Goal: Book appointment/travel/reservation

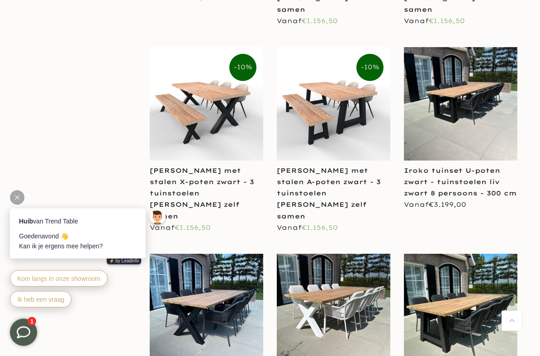
scroll to position [1233, 0]
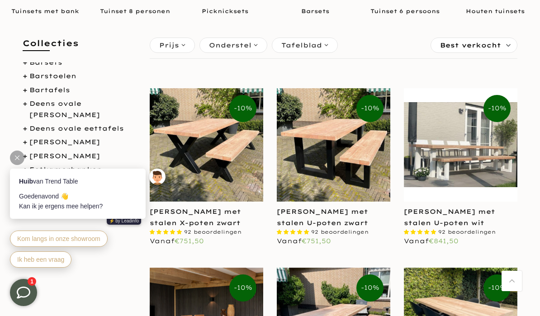
scroll to position [40, 0]
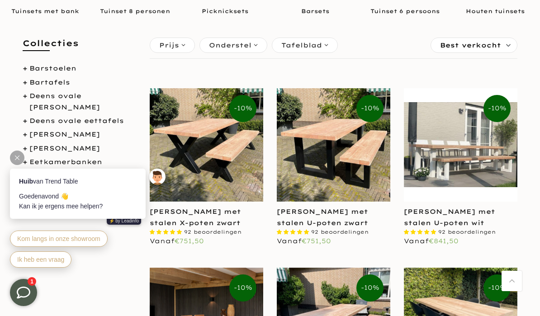
click at [53, 84] on link "Bartafels" at bounding box center [49, 82] width 41 height 8
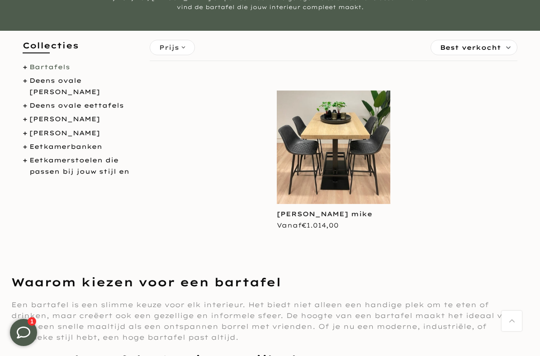
scroll to position [61, 0]
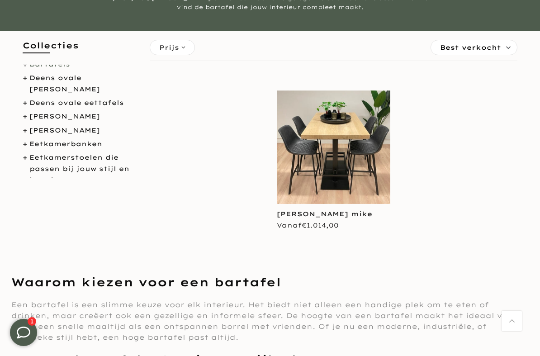
click at [88, 129] on link "[PERSON_NAME]" at bounding box center [64, 130] width 70 height 8
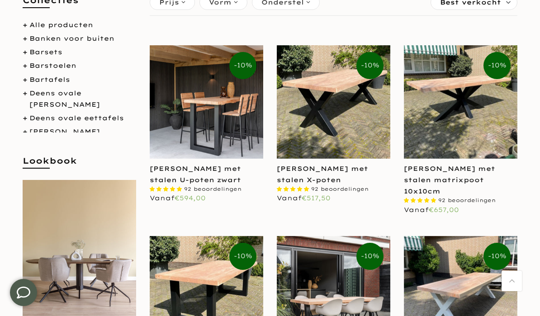
scroll to position [196, 0]
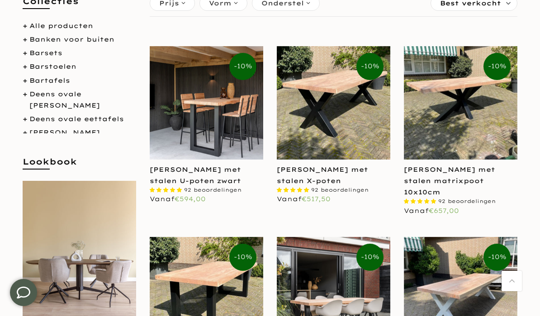
click at [348, 115] on img at bounding box center [333, 102] width 113 height 113
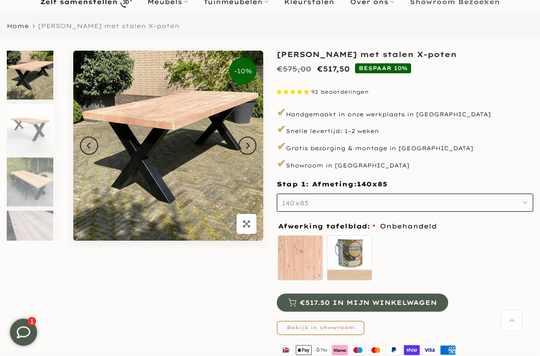
scroll to position [64, 0]
click at [246, 147] on icon "Next" at bounding box center [247, 145] width 6 height 7
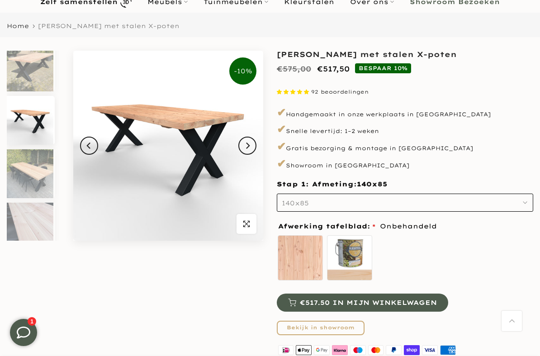
click at [252, 144] on button "Next" at bounding box center [247, 145] width 18 height 18
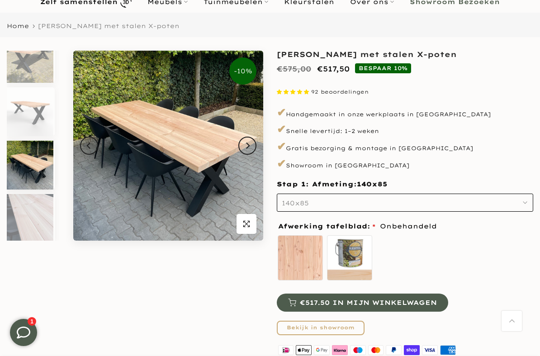
scroll to position [19, 0]
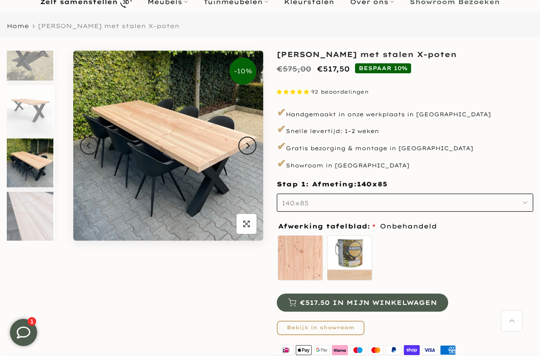
click at [252, 148] on button "Next" at bounding box center [247, 145] width 18 height 18
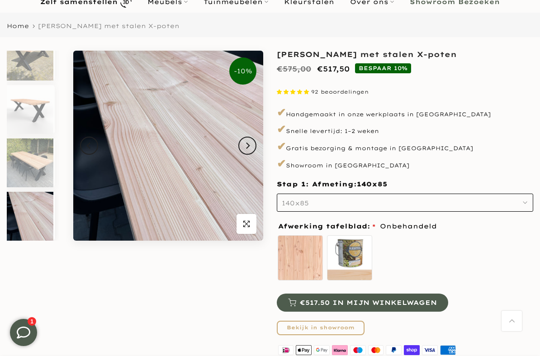
click at [252, 145] on button "Next" at bounding box center [247, 145] width 18 height 18
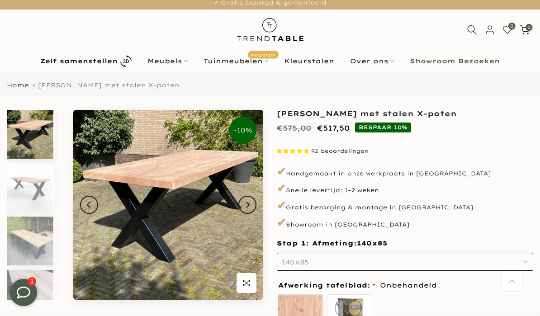
scroll to position [0, 0]
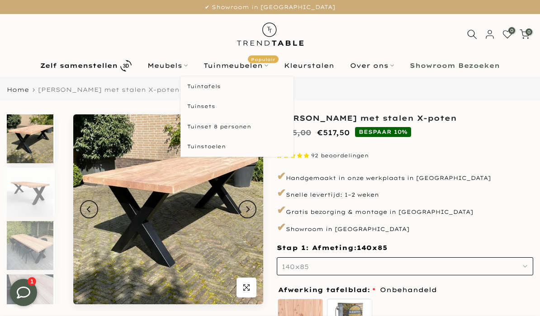
click at [250, 68] on html "Tuinmeubelen Populair" at bounding box center [236, 65] width 80 height 11
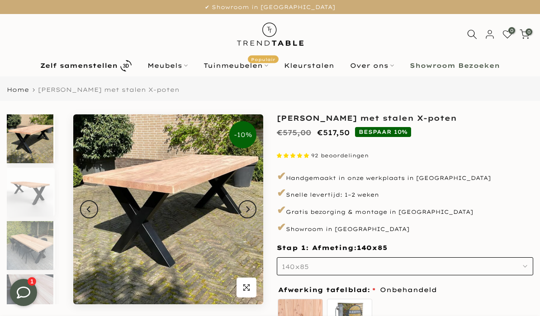
click at [258, 66] on html "Tuinmeubelen Populair" at bounding box center [236, 65] width 80 height 11
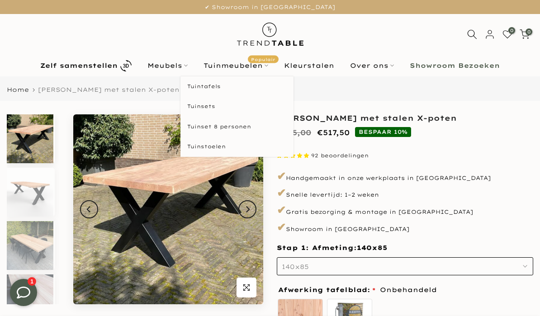
click at [222, 89] on html "Tuintafels" at bounding box center [236, 86] width 113 height 20
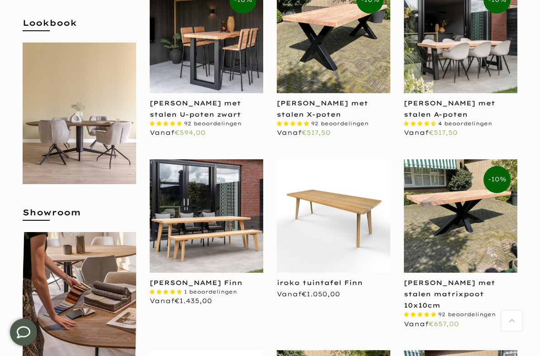
scroll to position [265, 0]
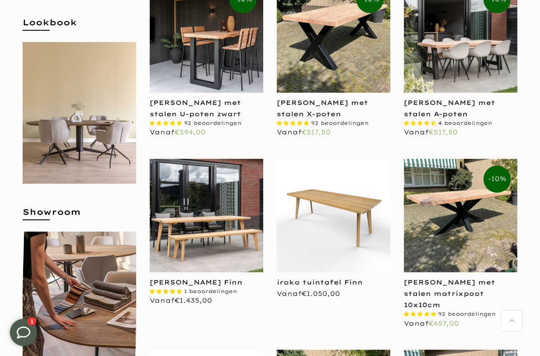
click at [483, 221] on img at bounding box center [459, 215] width 113 height 113
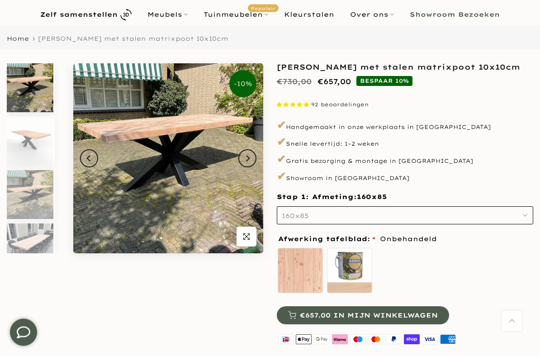
scroll to position [52, 0]
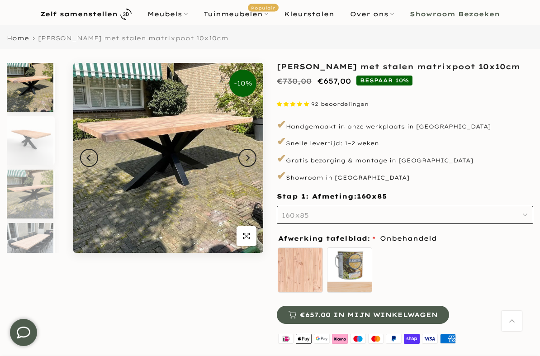
click at [244, 159] on icon "Next" at bounding box center [247, 157] width 6 height 7
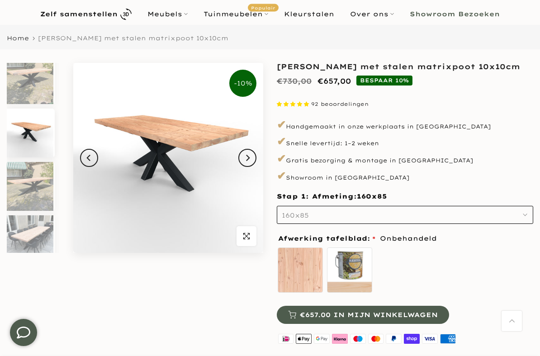
scroll to position [8, 0]
click at [247, 158] on icon "Next" at bounding box center [247, 157] width 6 height 7
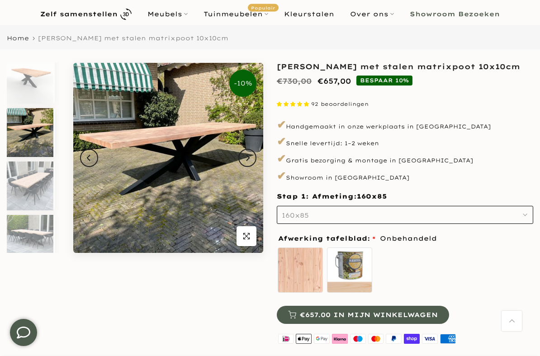
click at [249, 153] on button "Next" at bounding box center [247, 158] width 18 height 18
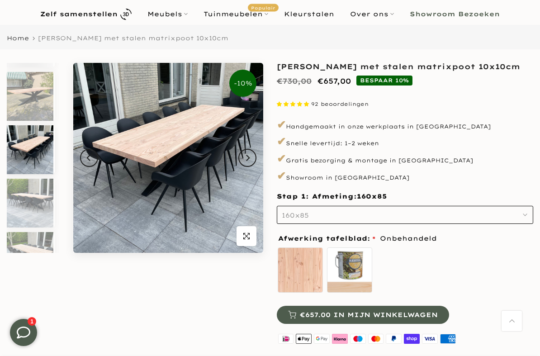
scroll to position [115, 0]
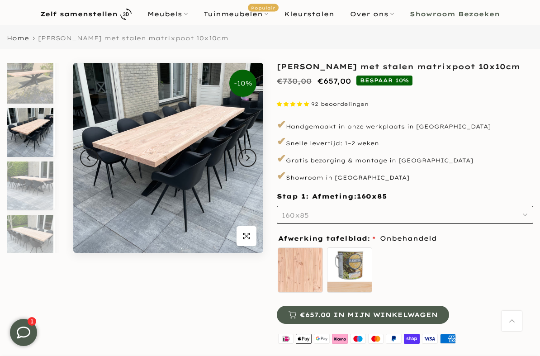
click at [249, 155] on icon "Next" at bounding box center [247, 157] width 6 height 7
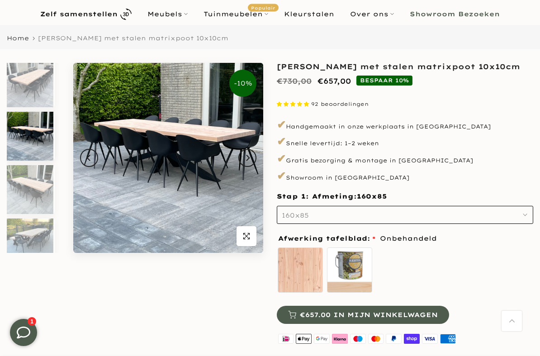
scroll to position [168, 0]
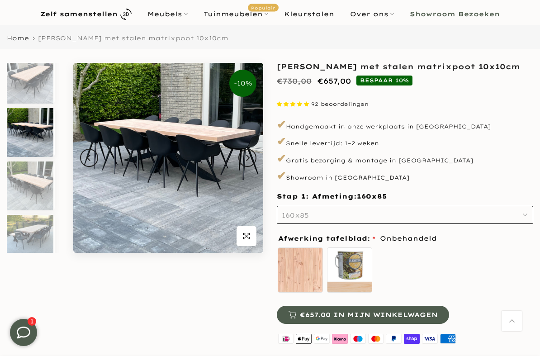
click at [243, 156] on button "Next" at bounding box center [247, 158] width 18 height 18
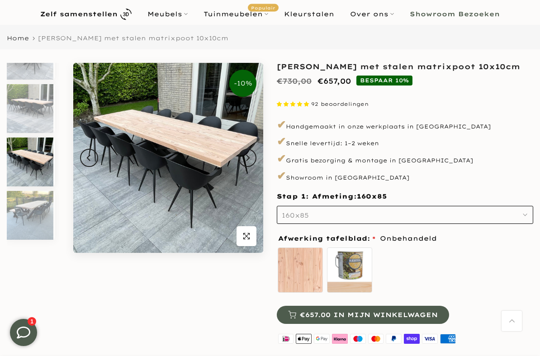
click at [245, 163] on button "Next" at bounding box center [247, 158] width 18 height 18
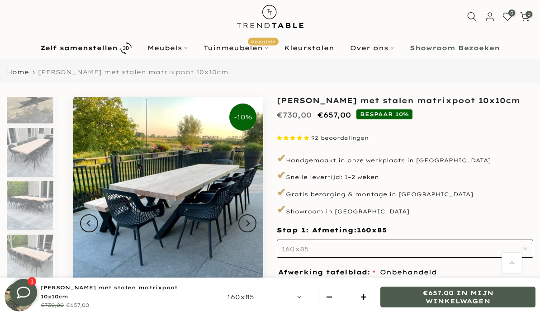
scroll to position [0, 0]
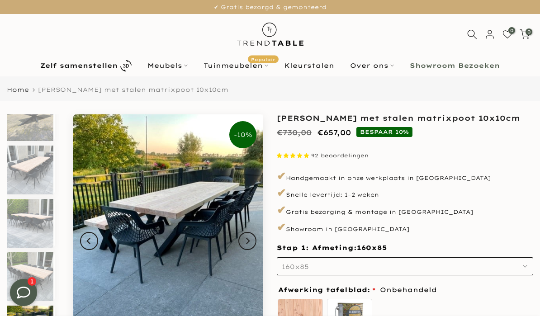
click at [469, 58] on ul "Zelf samenstellen Meubels Configurator (zelf samenstellen) Eikenhouten Tafels O…" at bounding box center [270, 66] width 475 height 16
click at [468, 63] on b "Showroom Bezoeken" at bounding box center [454, 65] width 90 height 6
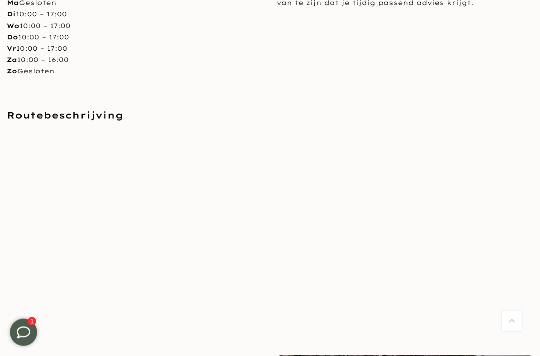
scroll to position [745, 0]
